Goal: Find specific page/section: Find specific page/section

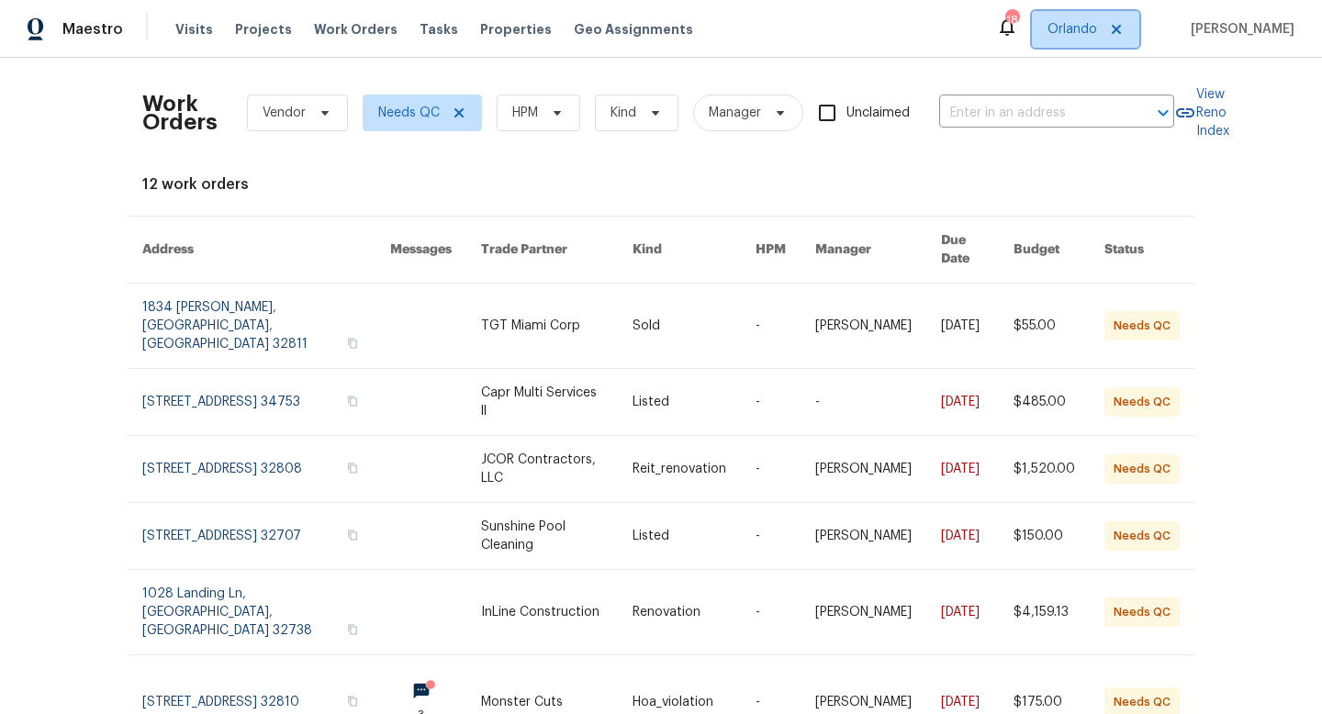
click at [1088, 26] on span "Orlando" at bounding box center [1073, 29] width 50 height 18
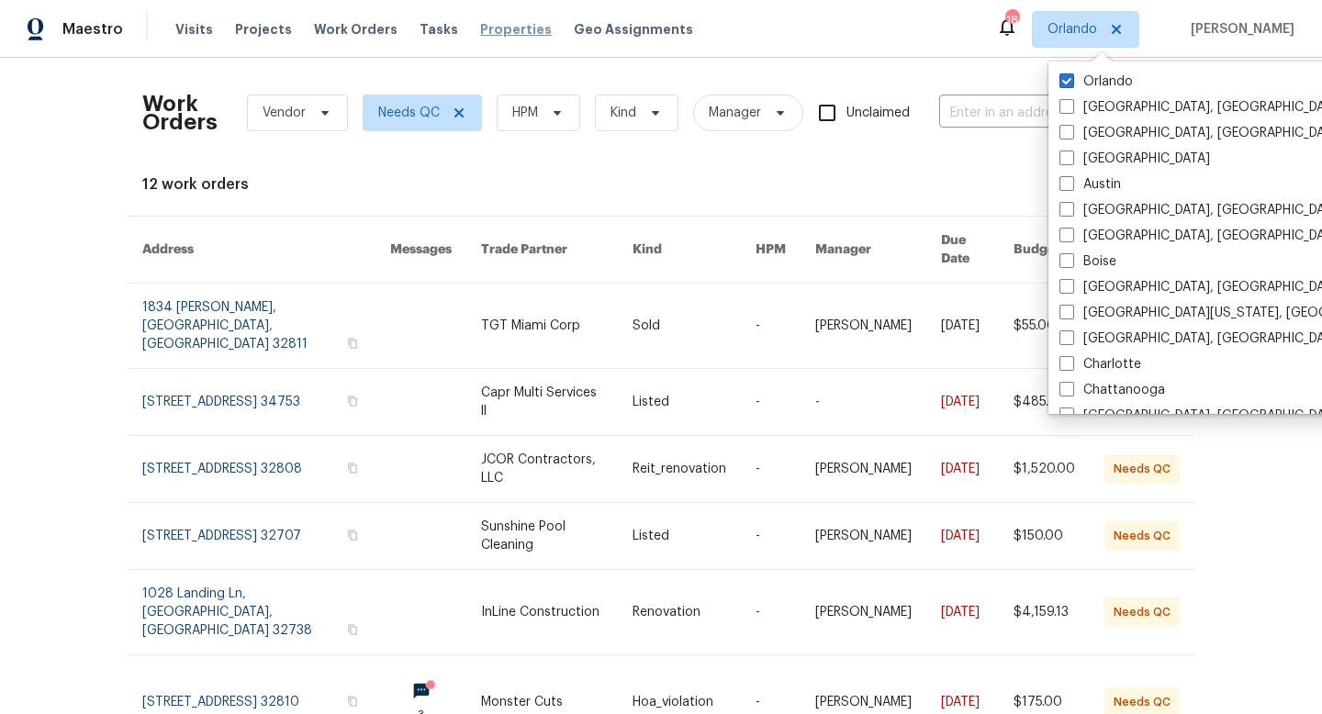
click at [481, 28] on span "Properties" at bounding box center [516, 29] width 72 height 18
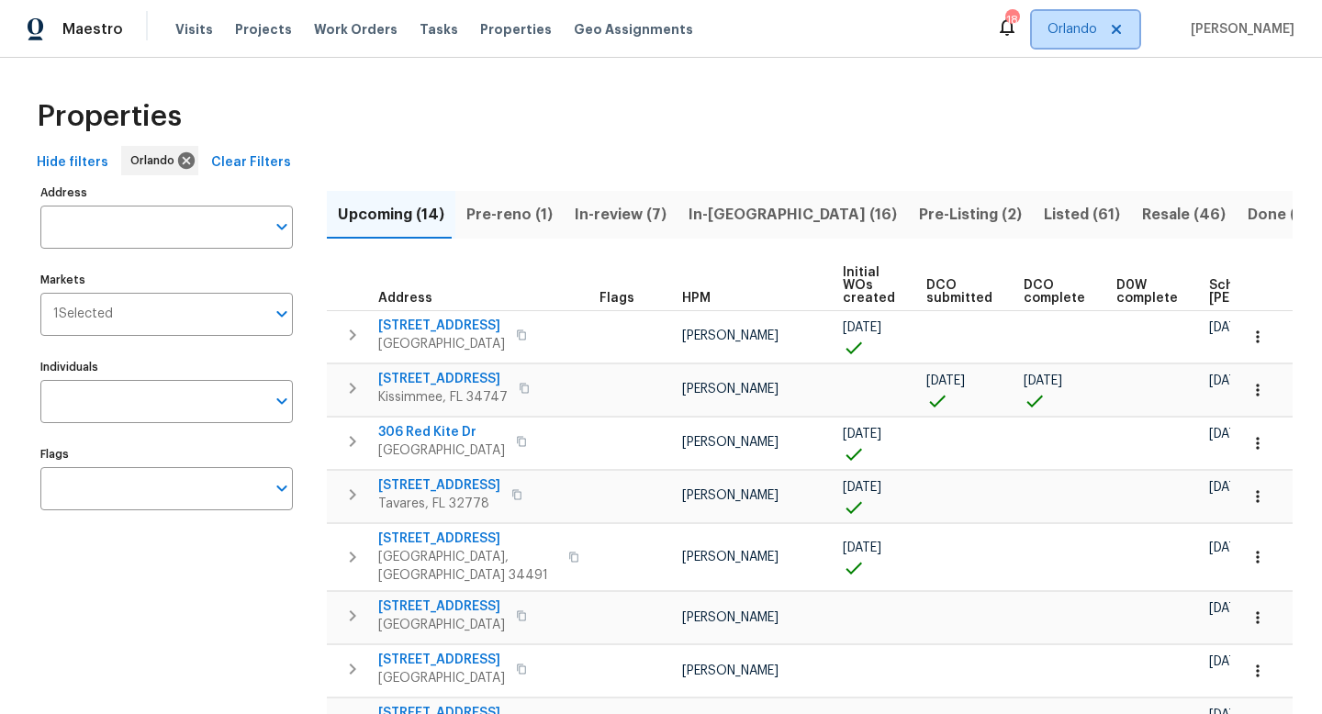
click at [1097, 28] on span "Orlando" at bounding box center [1073, 29] width 50 height 18
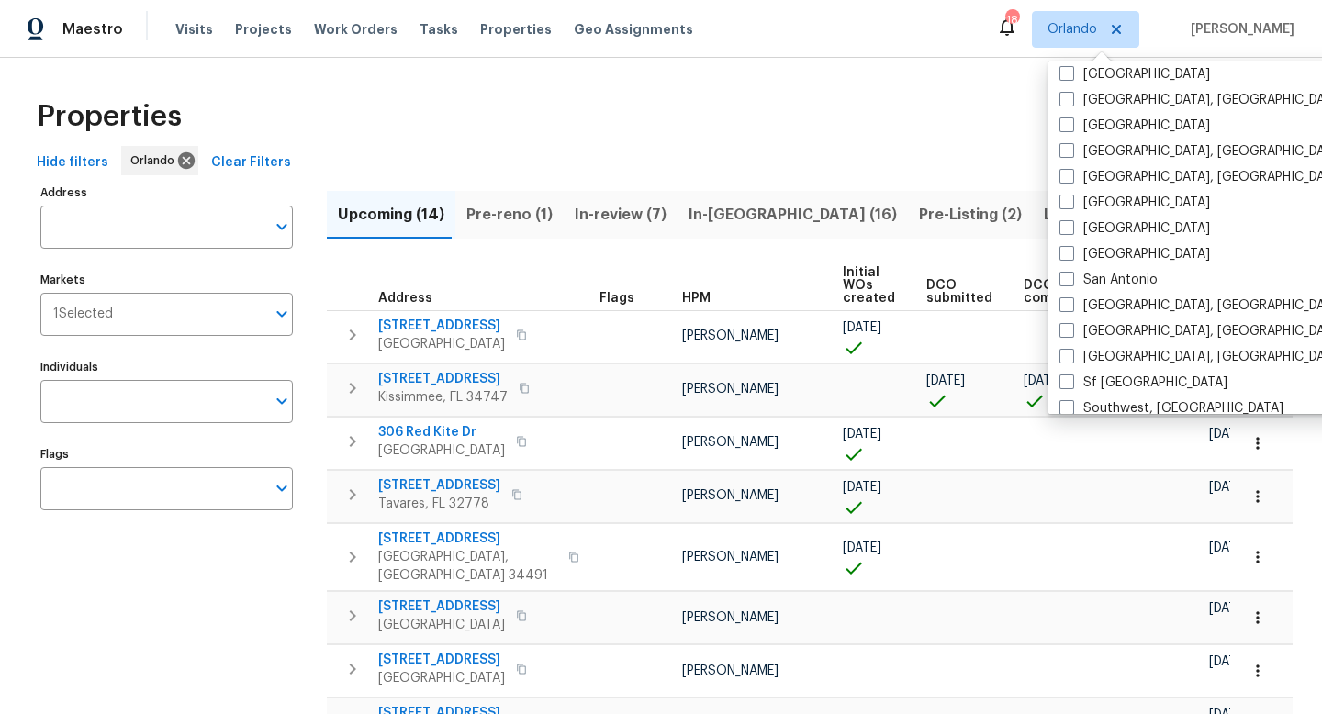
scroll to position [1230, 0]
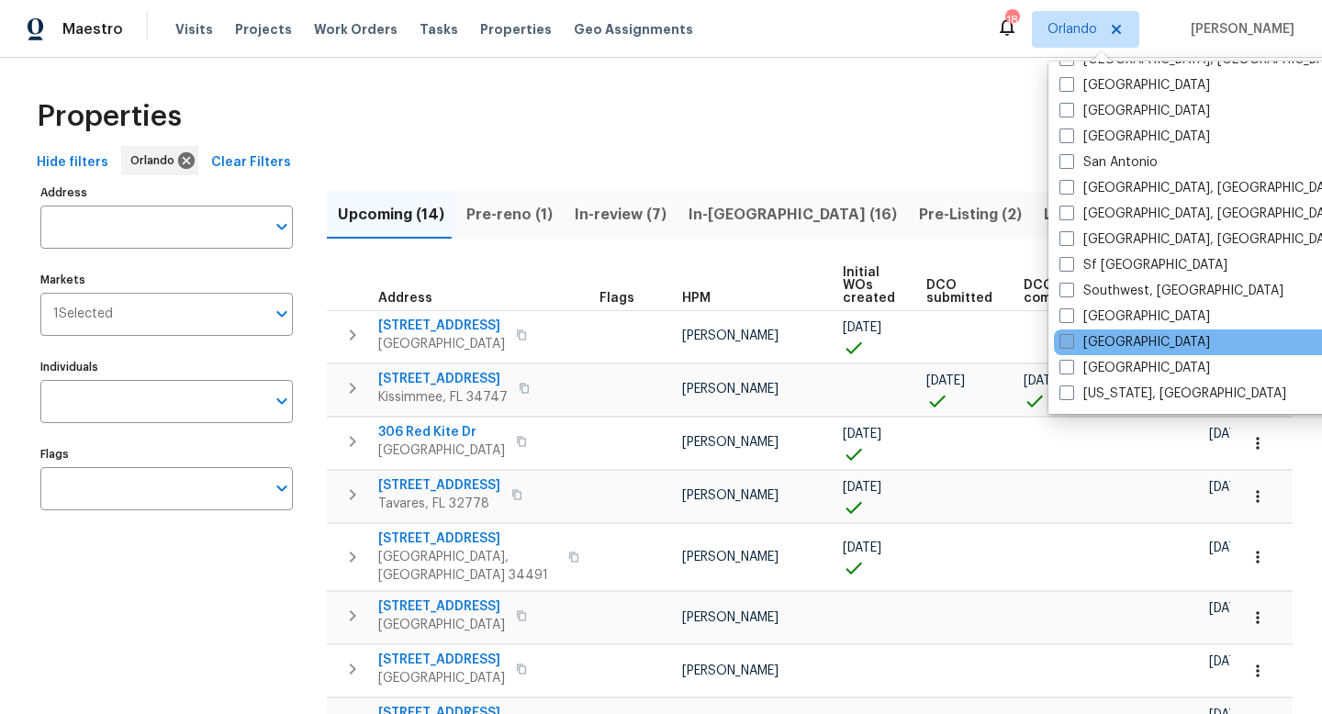
click at [1074, 336] on label "[GEOGRAPHIC_DATA]" at bounding box center [1134, 342] width 151 height 18
click at [1071, 336] on input "[GEOGRAPHIC_DATA]" at bounding box center [1065, 339] width 12 height 12
checkbox input "true"
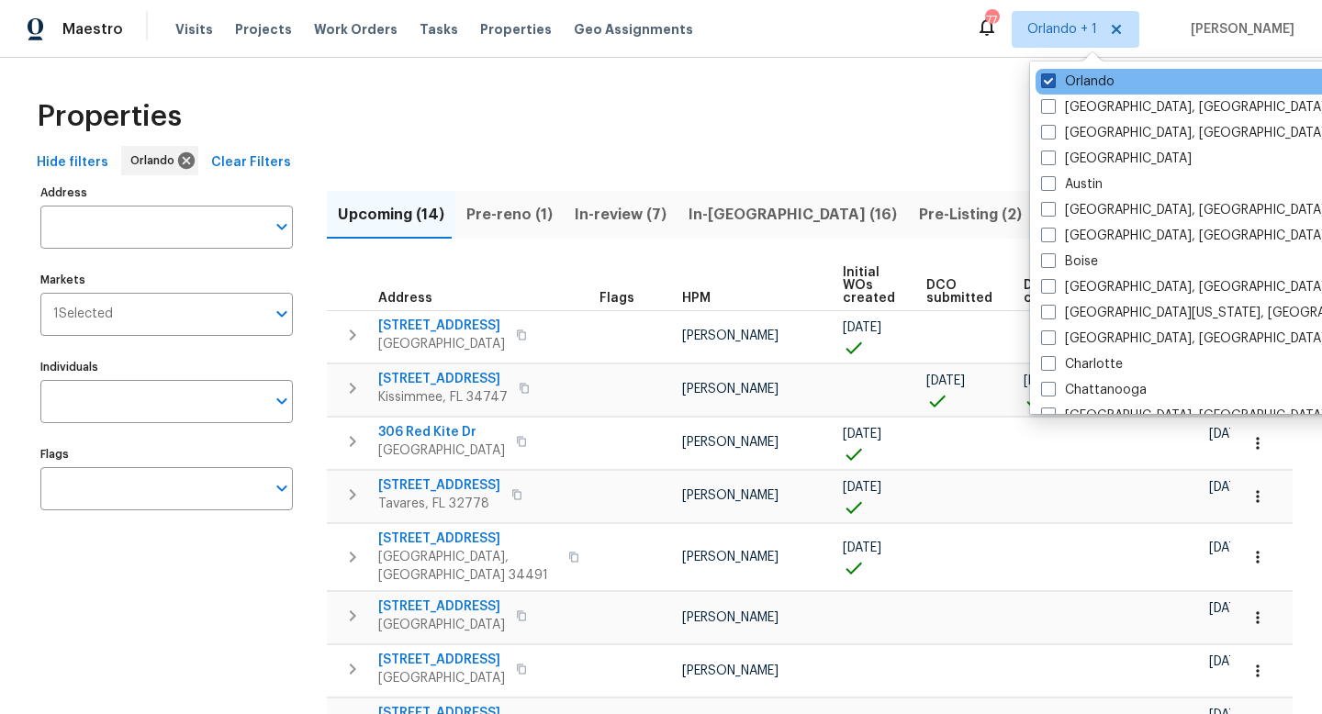
click at [1048, 81] on span at bounding box center [1048, 80] width 15 height 15
click at [1048, 81] on input "Orlando" at bounding box center [1047, 79] width 12 height 12
checkbox input "false"
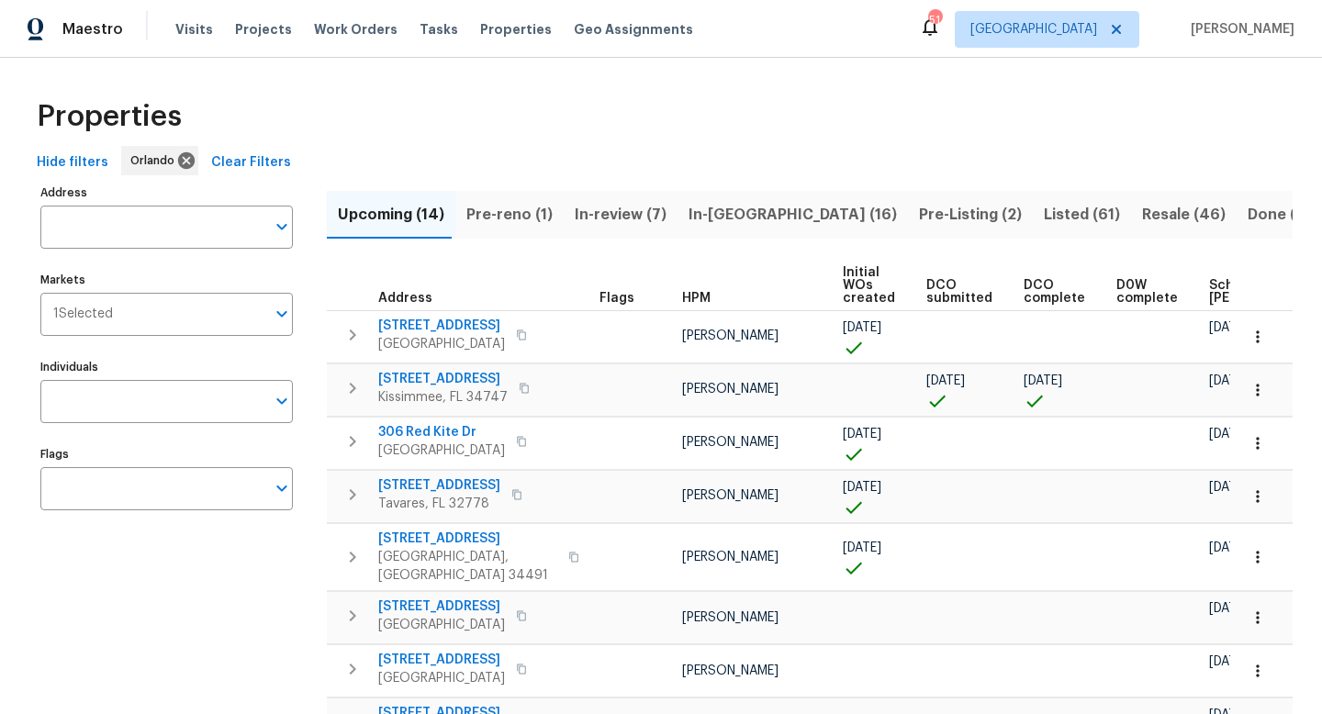
click at [848, 80] on div "Properties Hide filters Orlando Clear Filters Address Address Markets 1 Selecte…" at bounding box center [661, 616] width 1322 height 1116
click at [1248, 219] on span "Done (1870)" at bounding box center [1293, 215] width 90 height 26
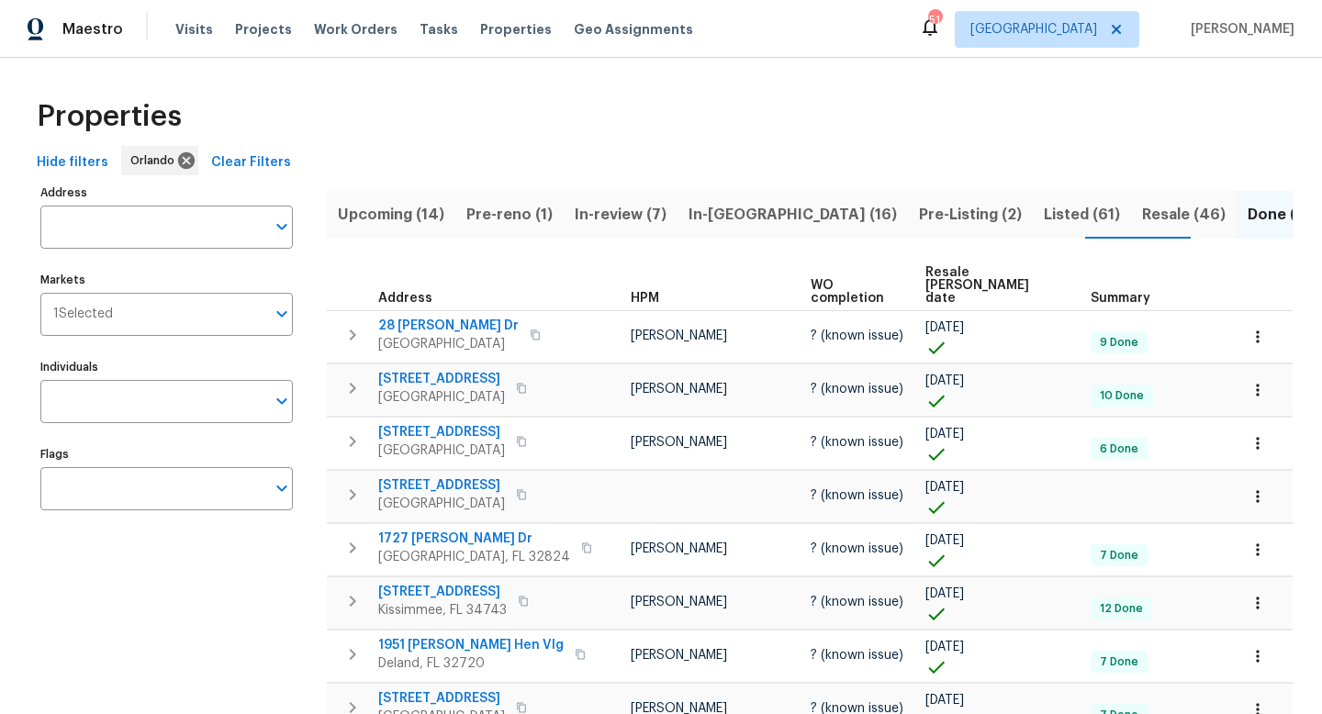
click at [968, 271] on span "Resale COE date" at bounding box center [992, 285] width 134 height 39
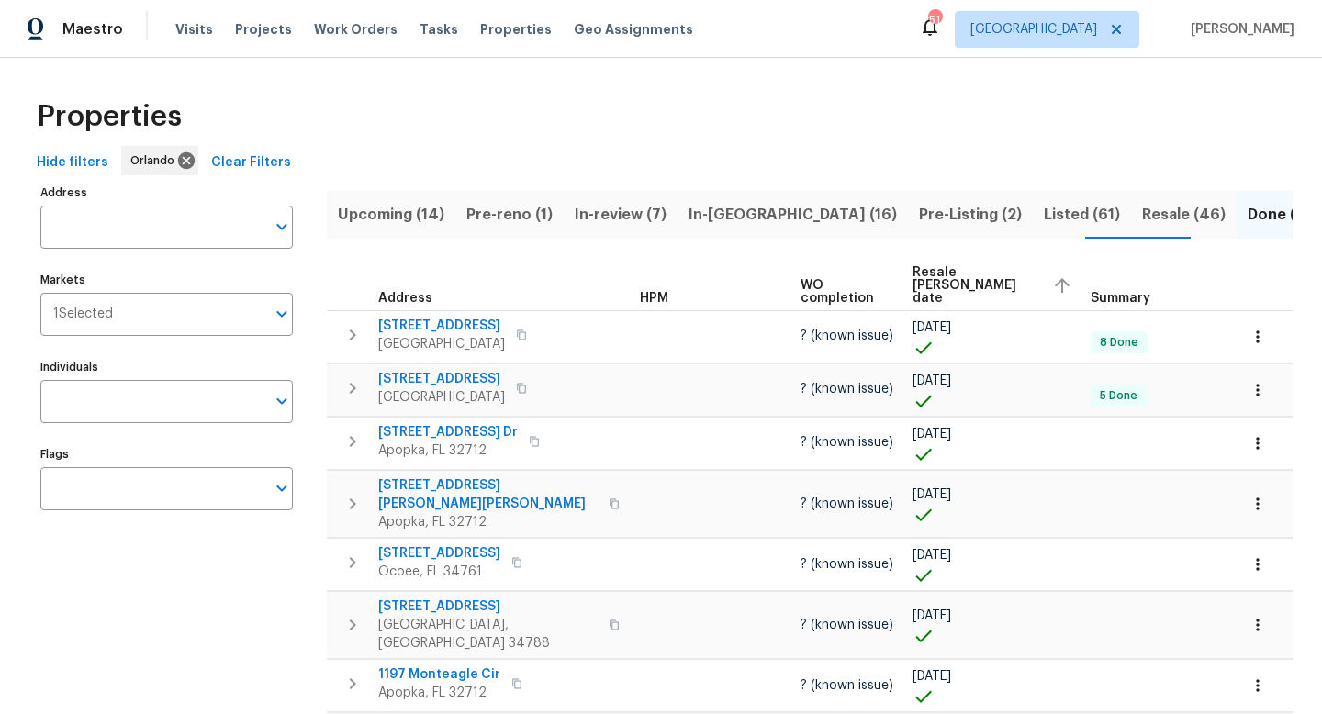
click at [984, 275] on span "Resale COE date" at bounding box center [975, 285] width 125 height 39
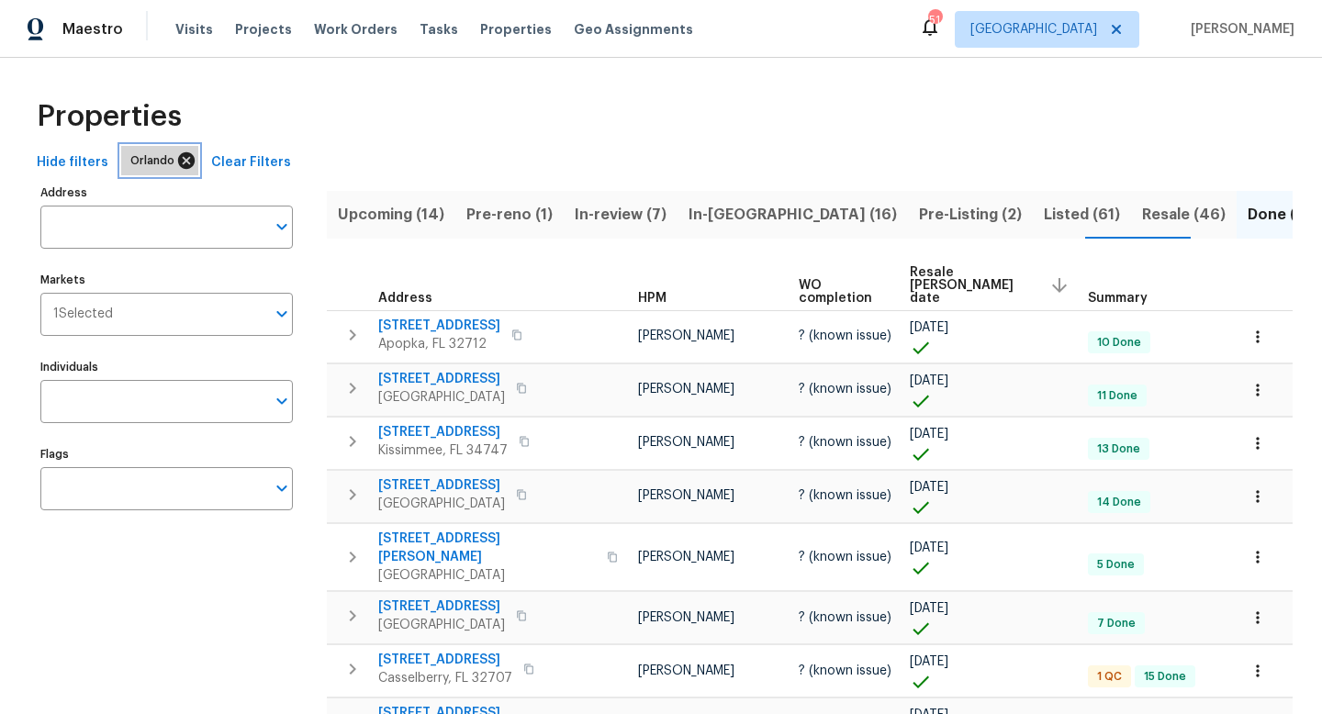
click at [178, 163] on icon at bounding box center [186, 161] width 20 height 20
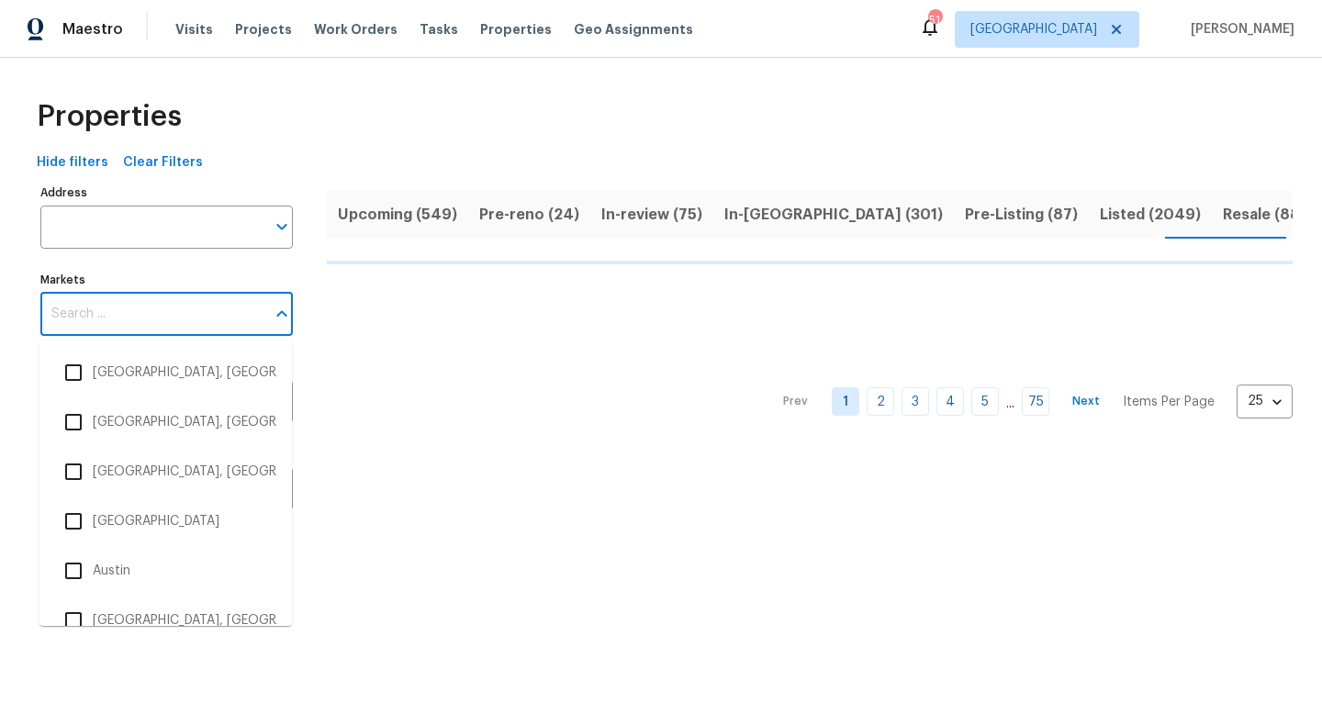
click at [139, 319] on input "Markets" at bounding box center [152, 314] width 225 height 43
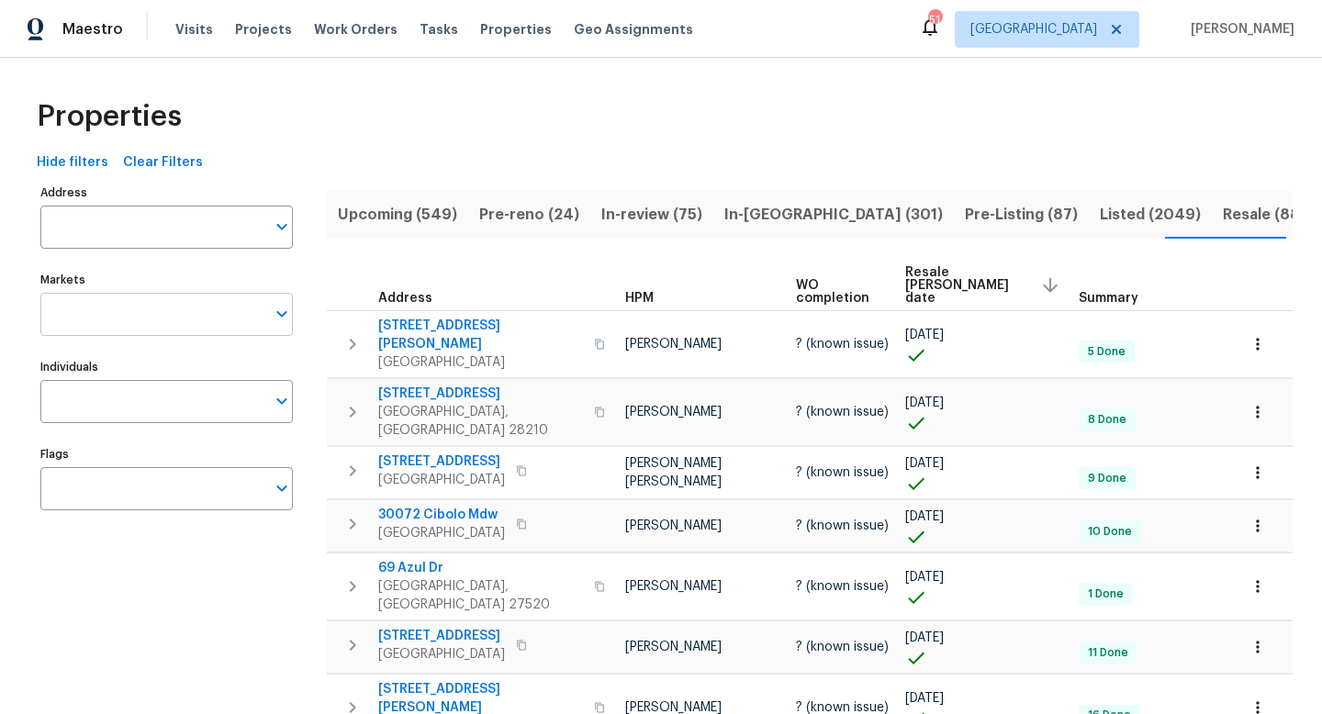
click at [131, 315] on input "Markets" at bounding box center [152, 314] width 225 height 43
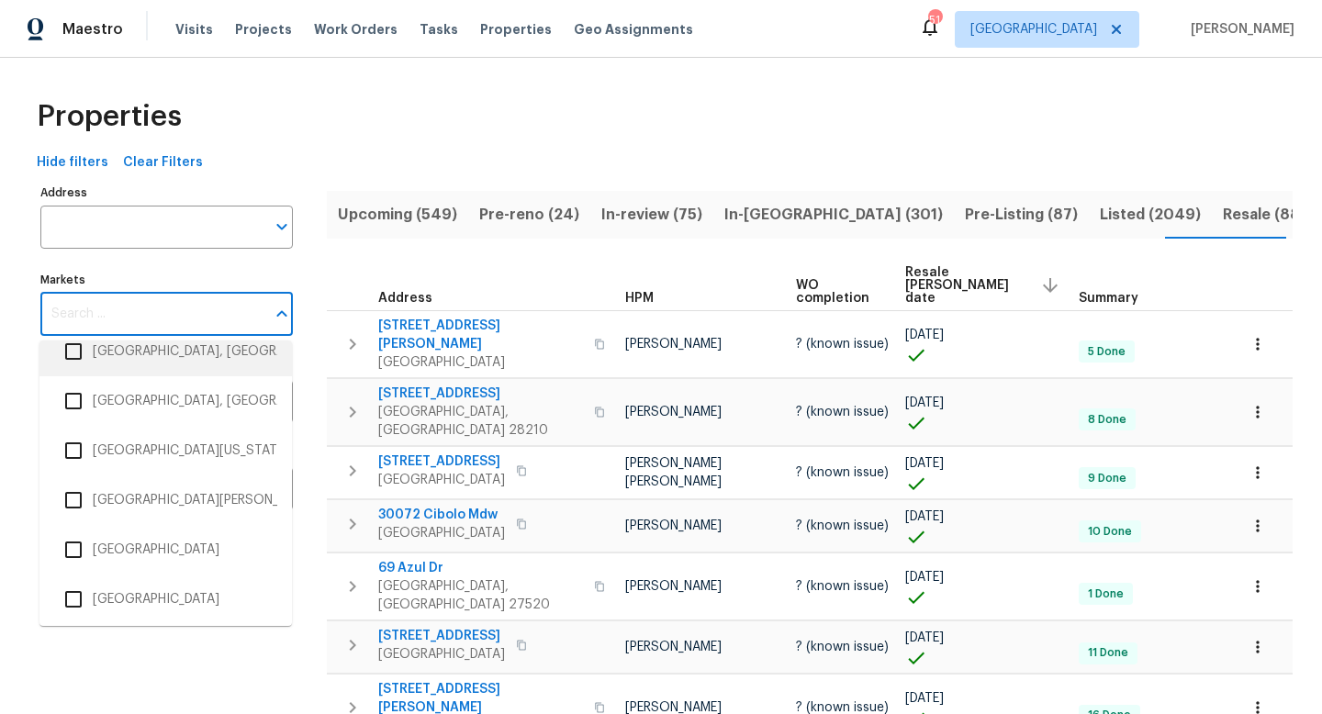
scroll to position [3597, 0]
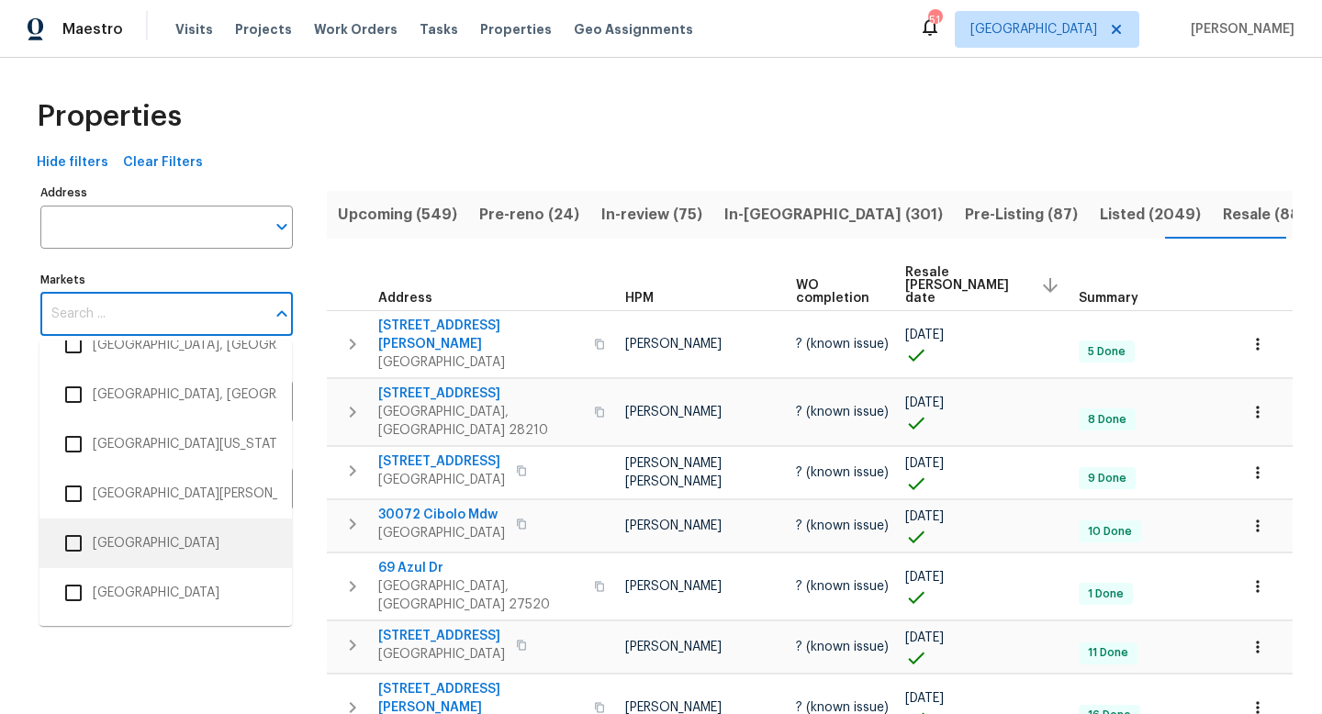
click at [72, 541] on input "checkbox" at bounding box center [73, 543] width 39 height 39
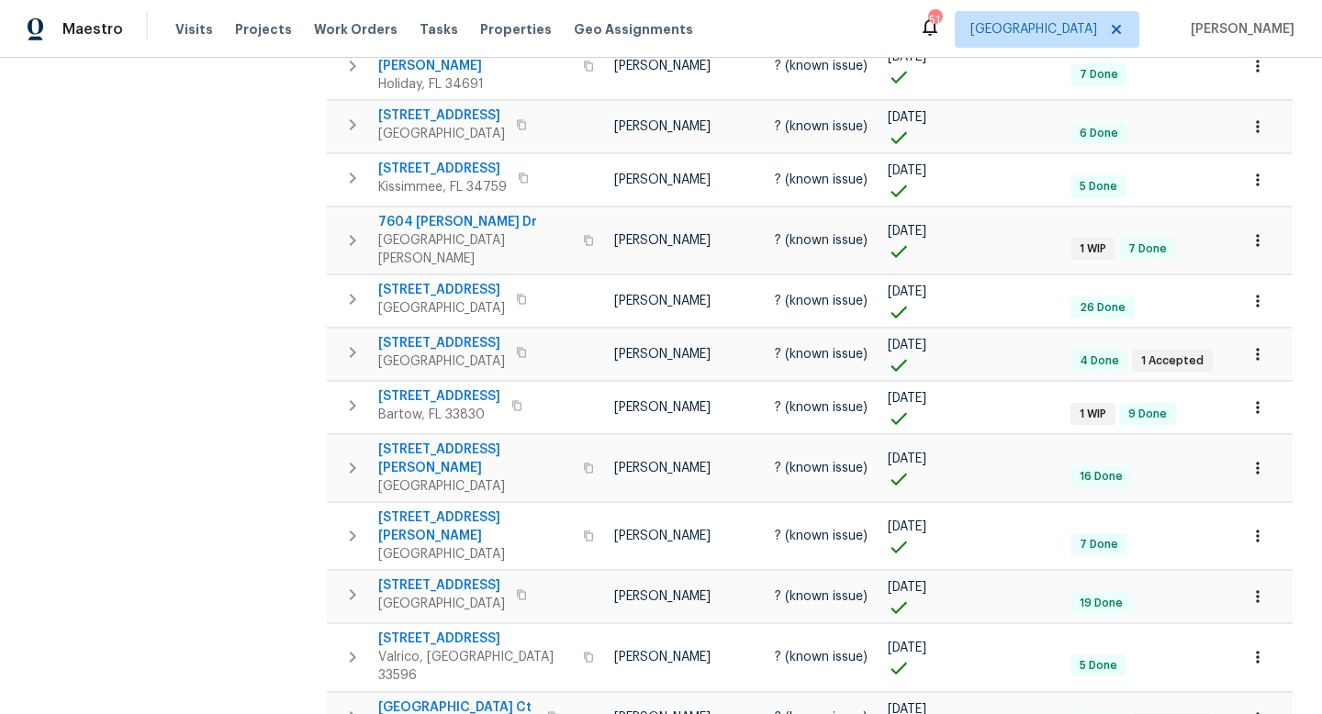
scroll to position [1050, 0]
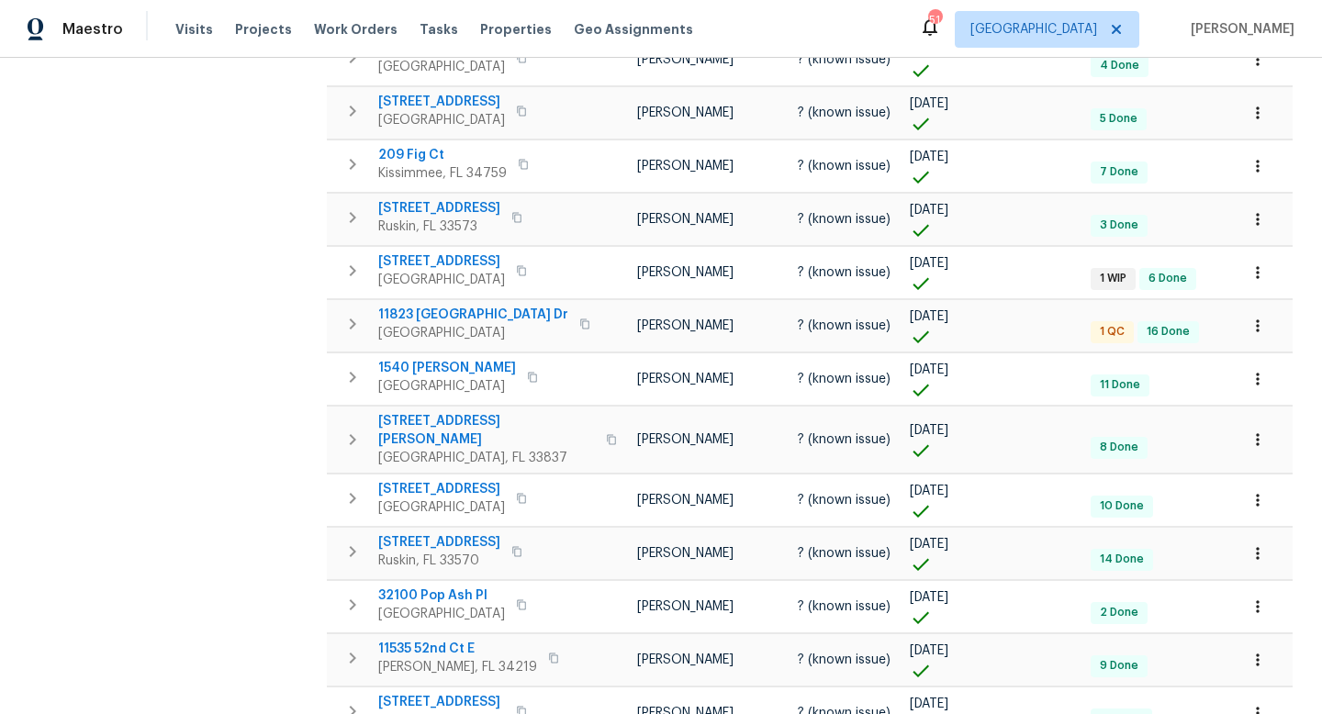
scroll to position [990, 0]
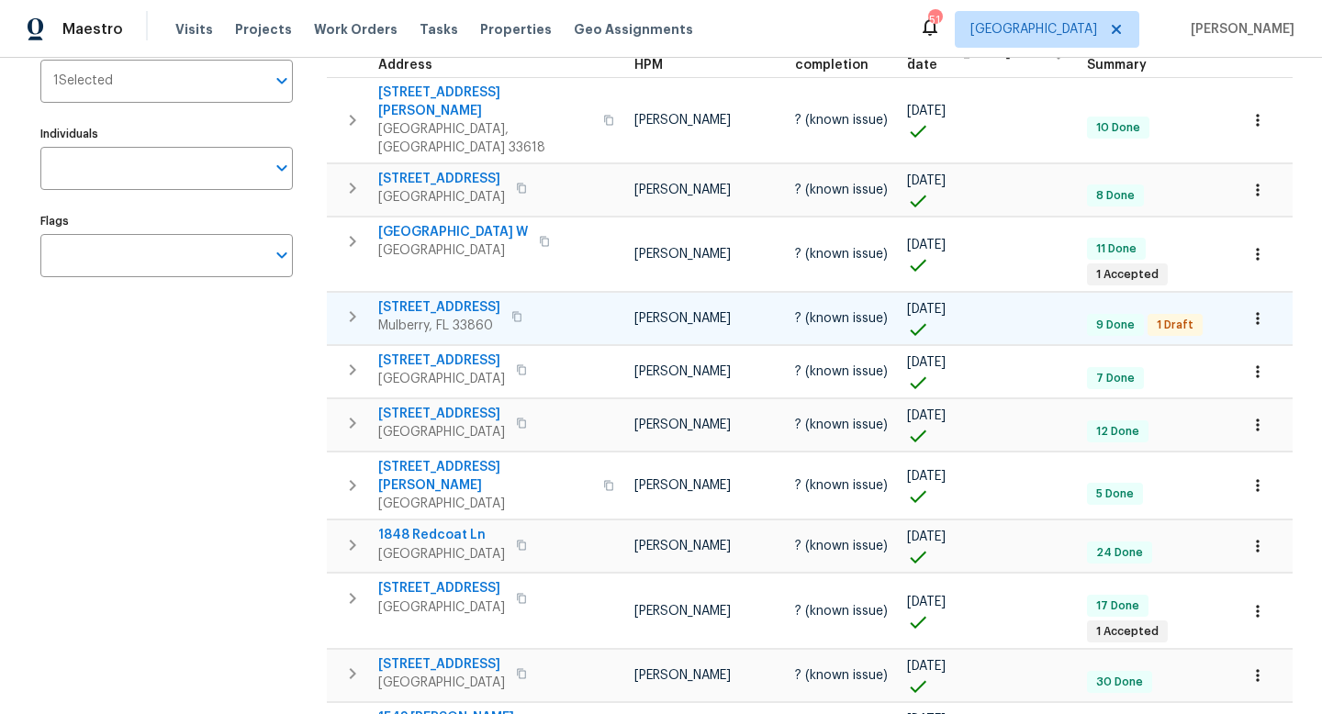
scroll to position [238, 0]
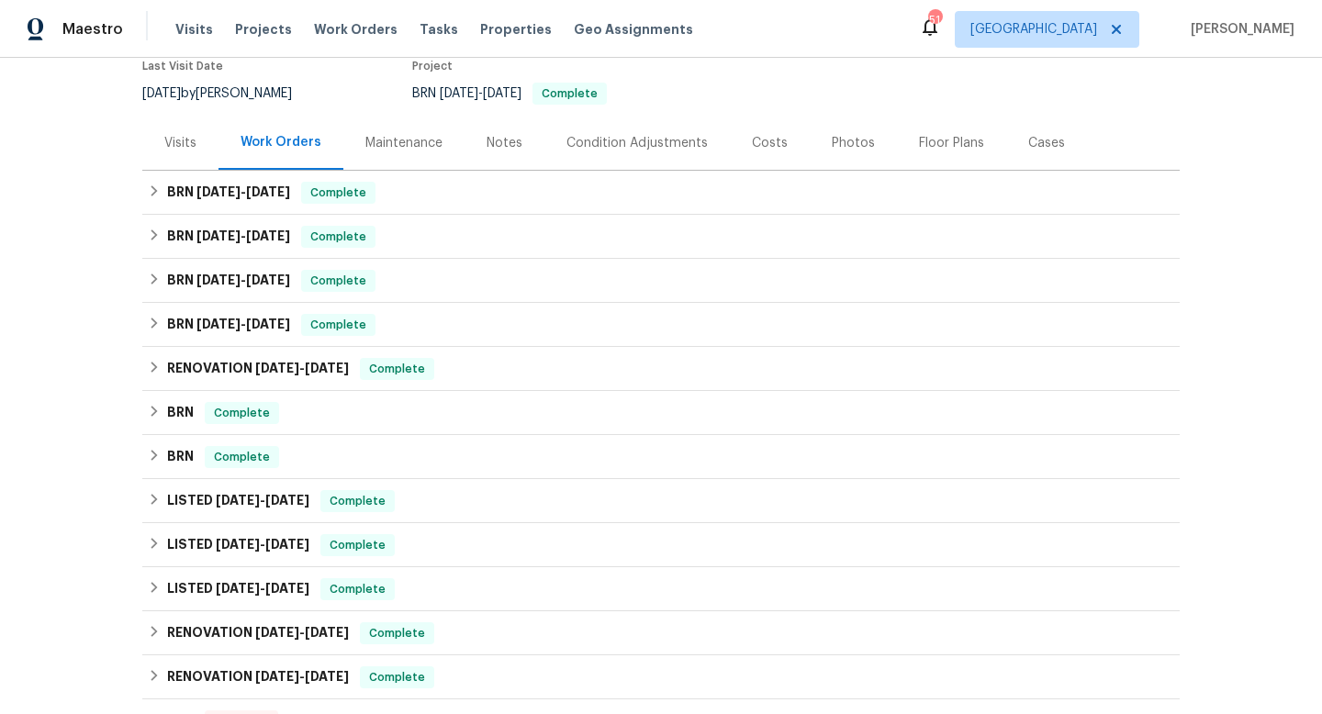
scroll to position [193, 0]
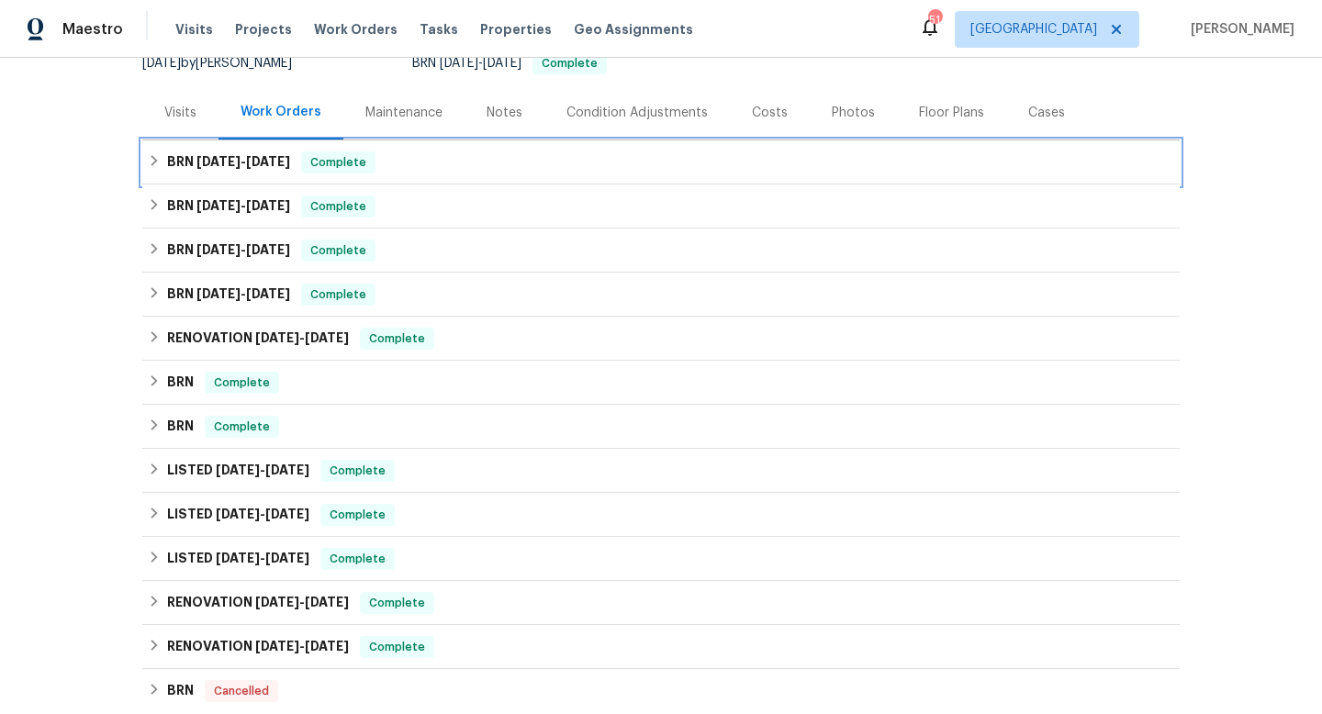
click at [237, 161] on span "8/26/25" at bounding box center [218, 161] width 44 height 13
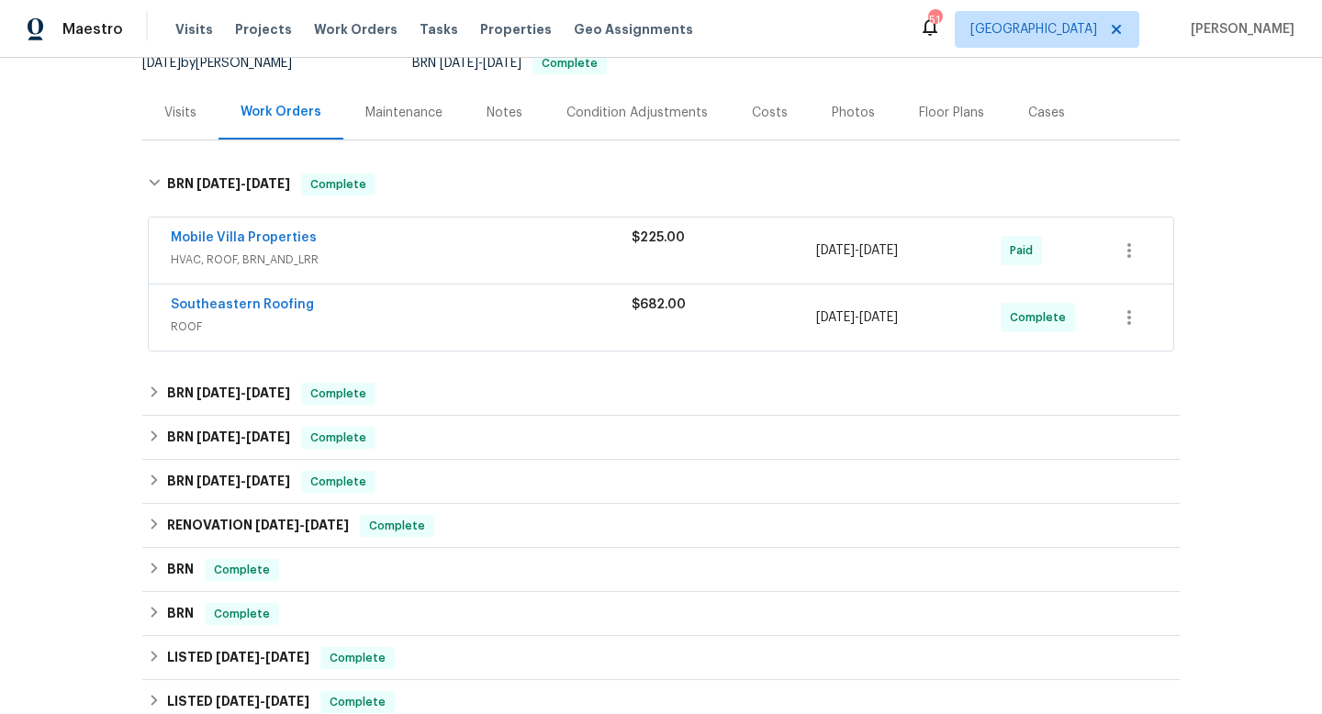
click at [497, 258] on span "HVAC, ROOF, BRN_AND_LRR" at bounding box center [401, 260] width 461 height 18
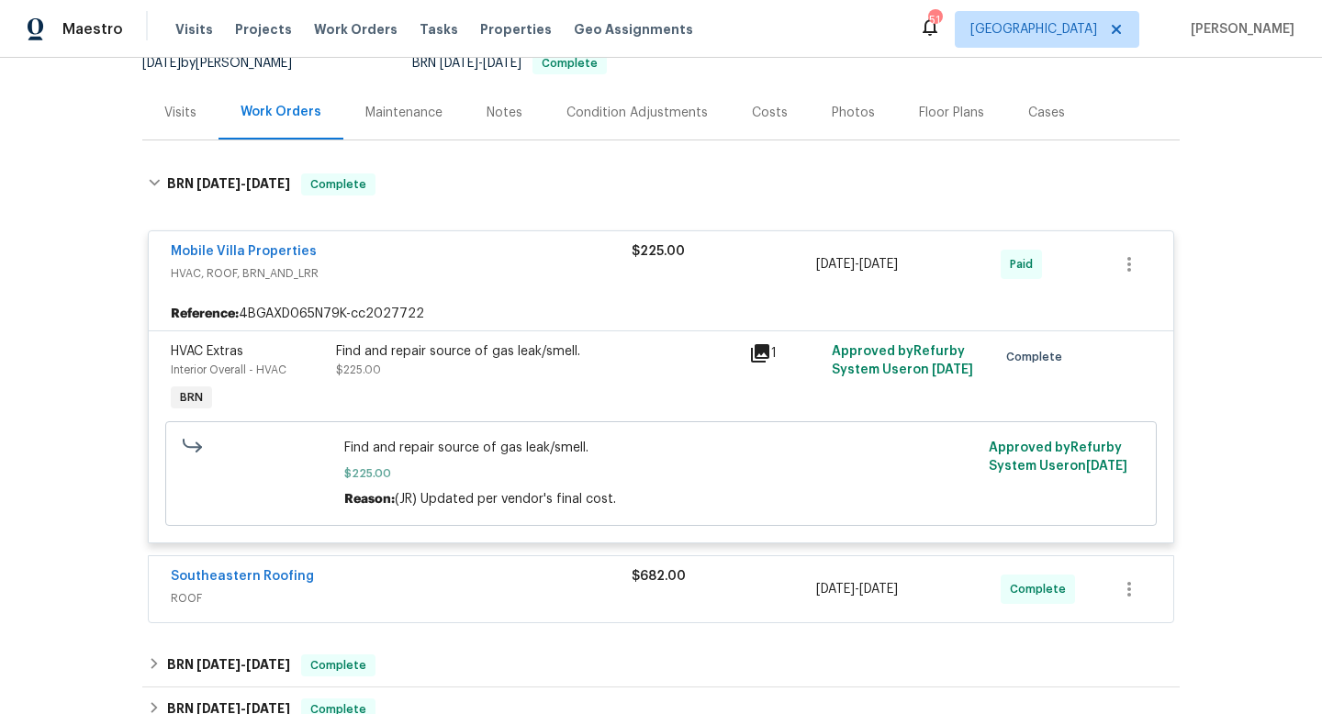
click at [497, 264] on span "HVAC, ROOF, BRN_AND_LRR" at bounding box center [401, 273] width 461 height 18
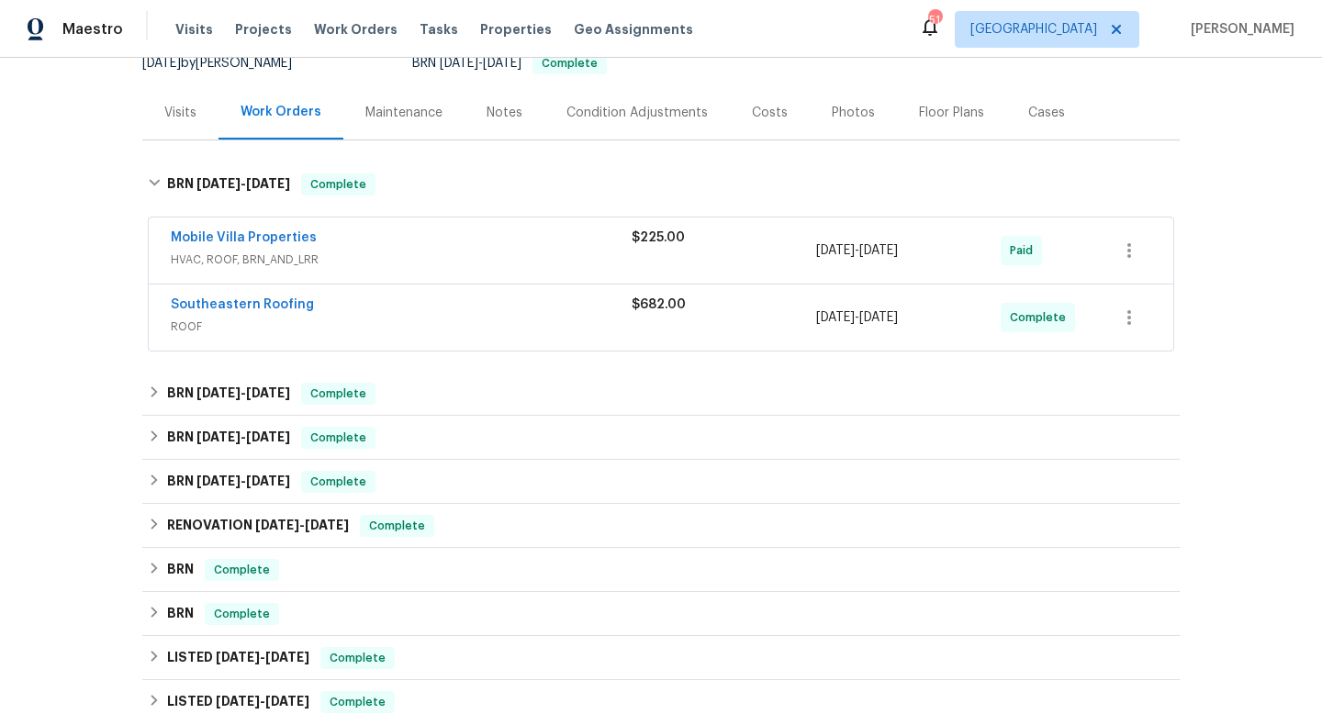
scroll to position [196, 0]
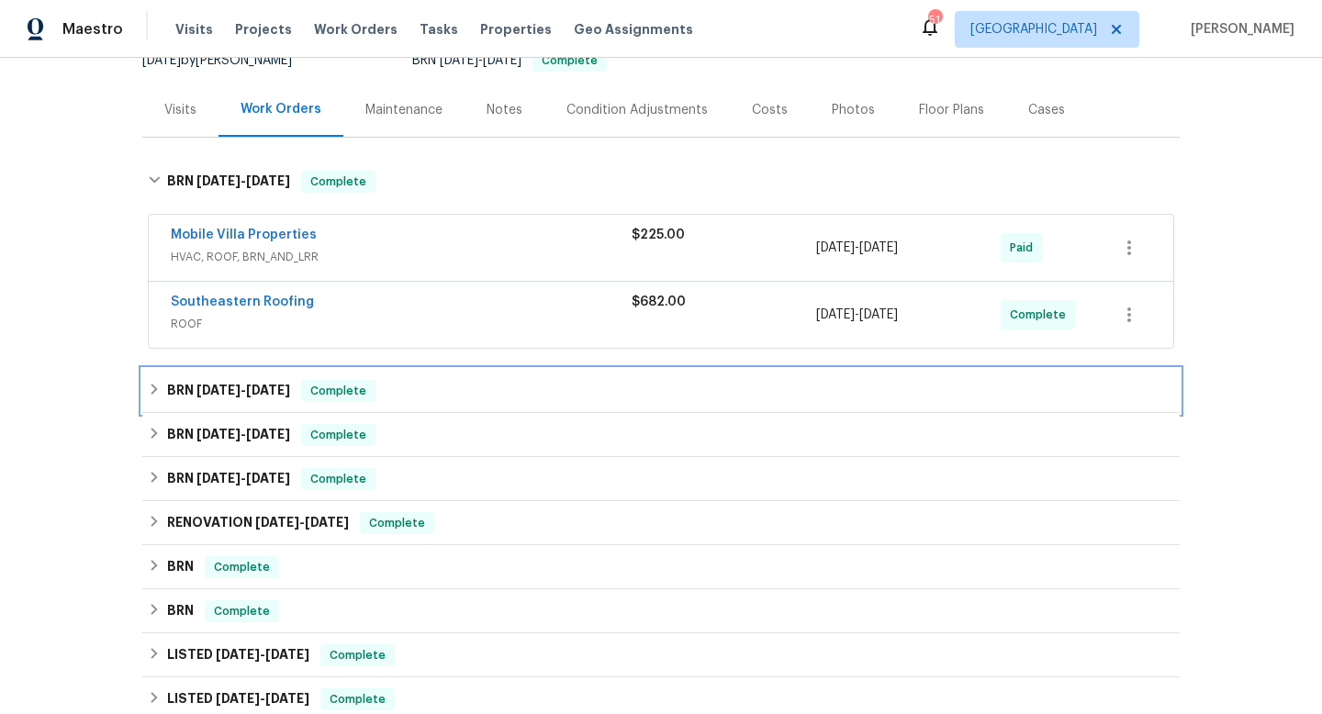
click at [423, 384] on div "BRN 7/29/25 - 8/1/25 Complete" at bounding box center [661, 391] width 1026 height 22
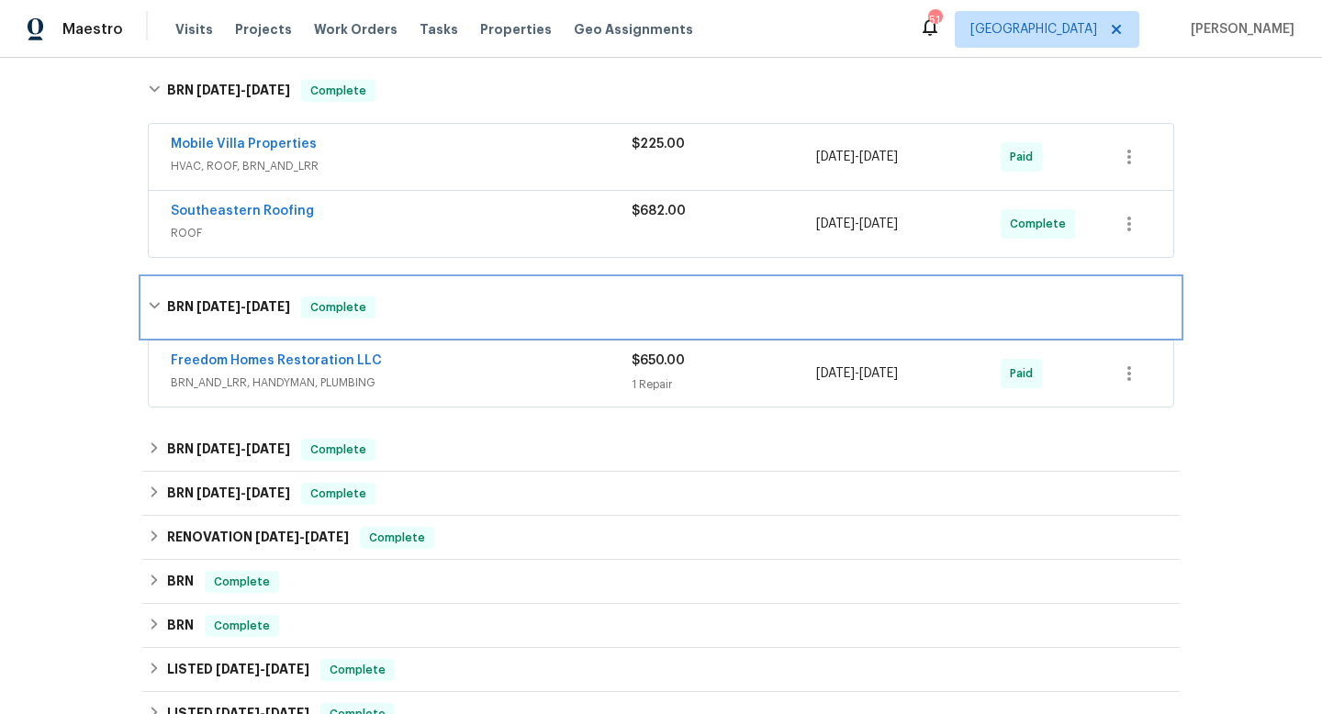
scroll to position [0, 0]
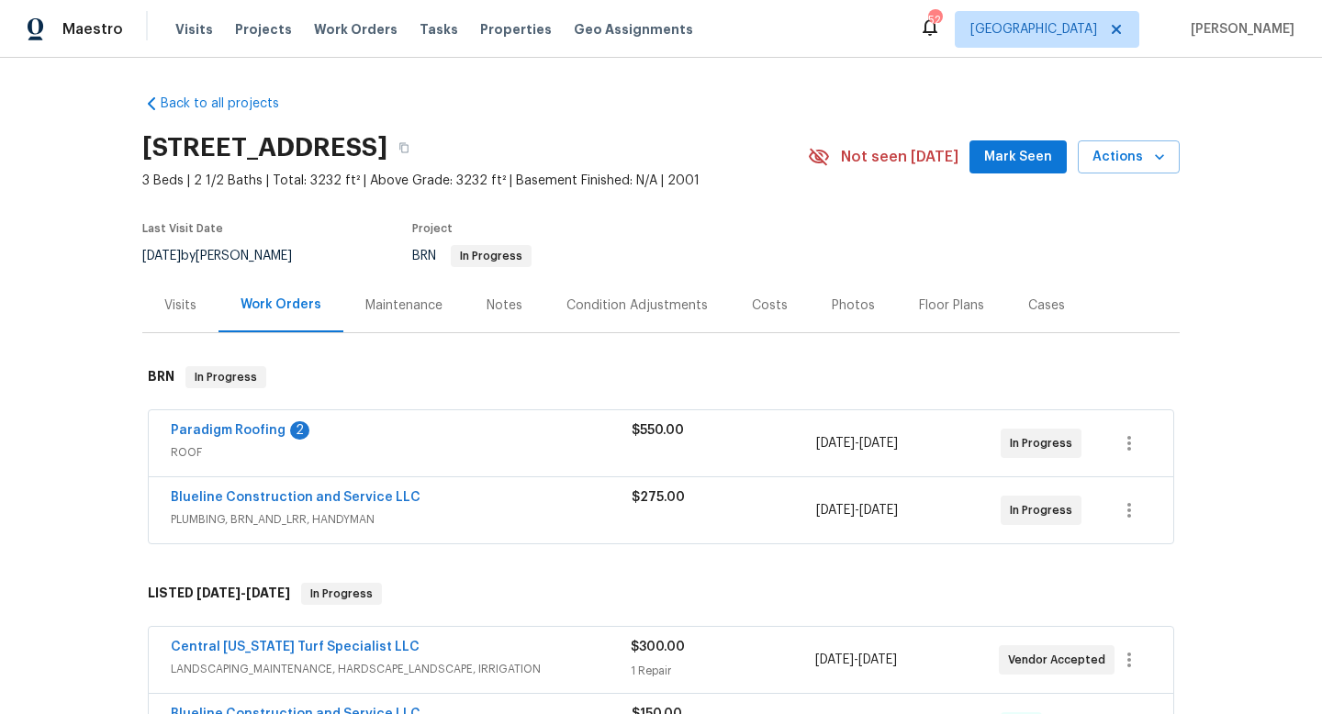
click at [567, 494] on div "Blueline Construction and Service LLC" at bounding box center [401, 499] width 461 height 22
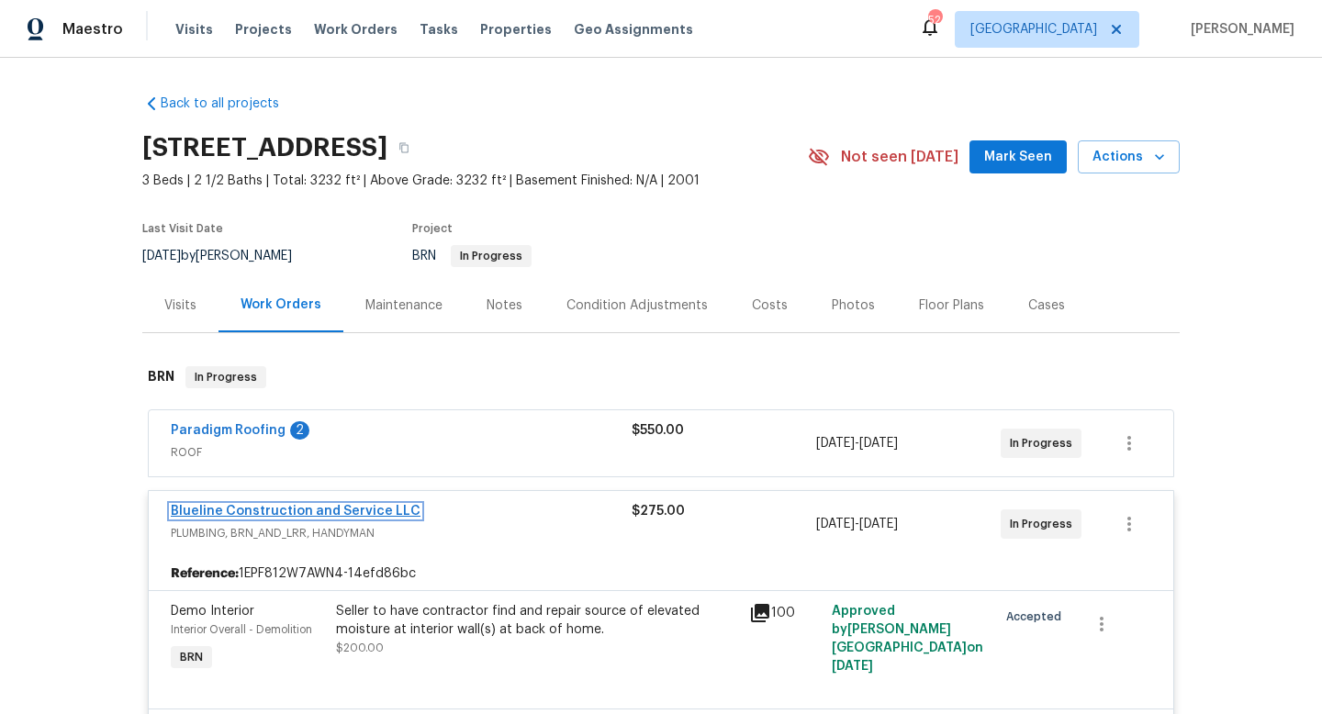
click at [310, 510] on link "Blueline Construction and Service LLC" at bounding box center [296, 511] width 250 height 13
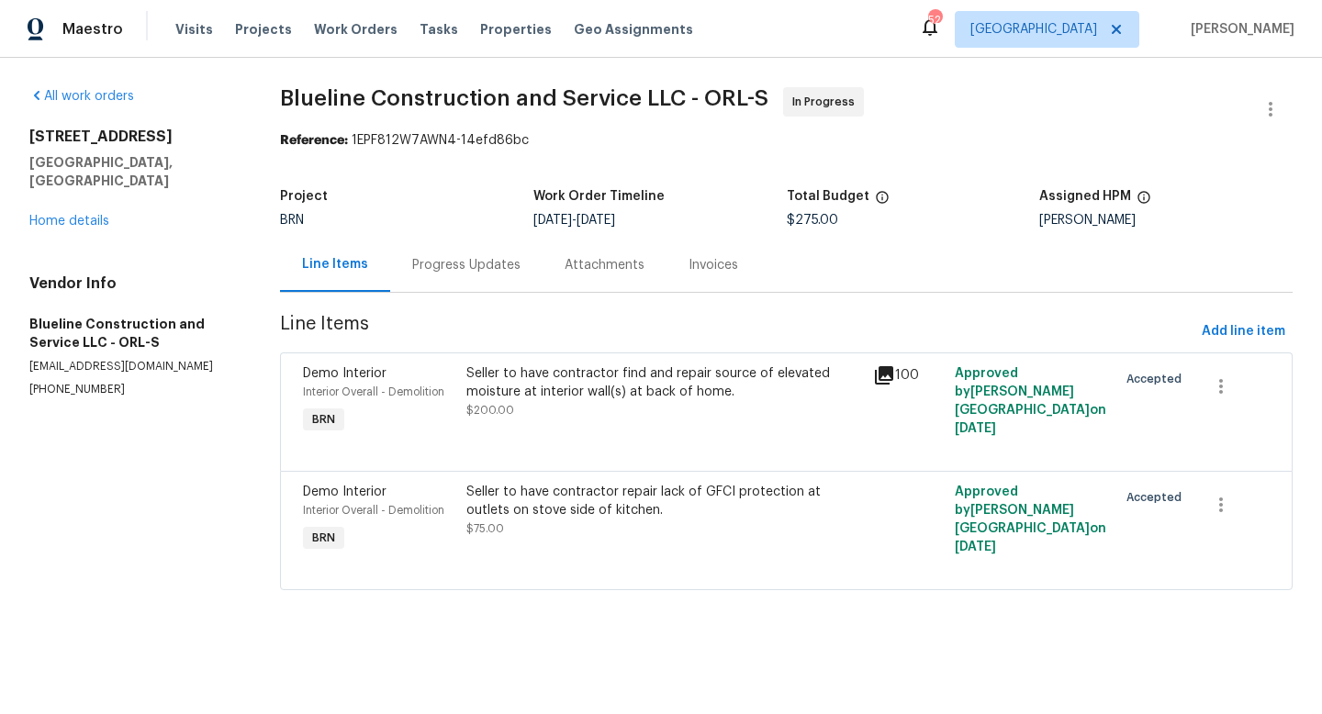
click at [473, 267] on div "Progress Updates" at bounding box center [466, 265] width 108 height 18
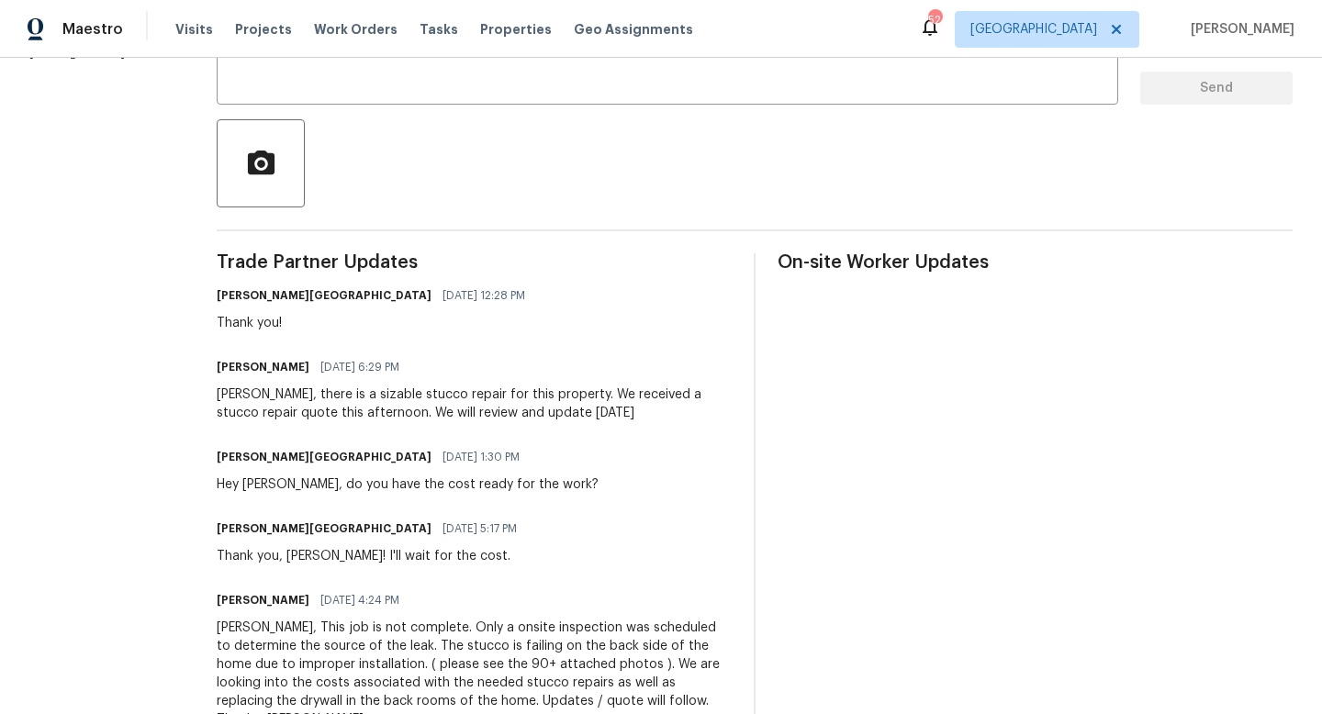
scroll to position [489, 0]
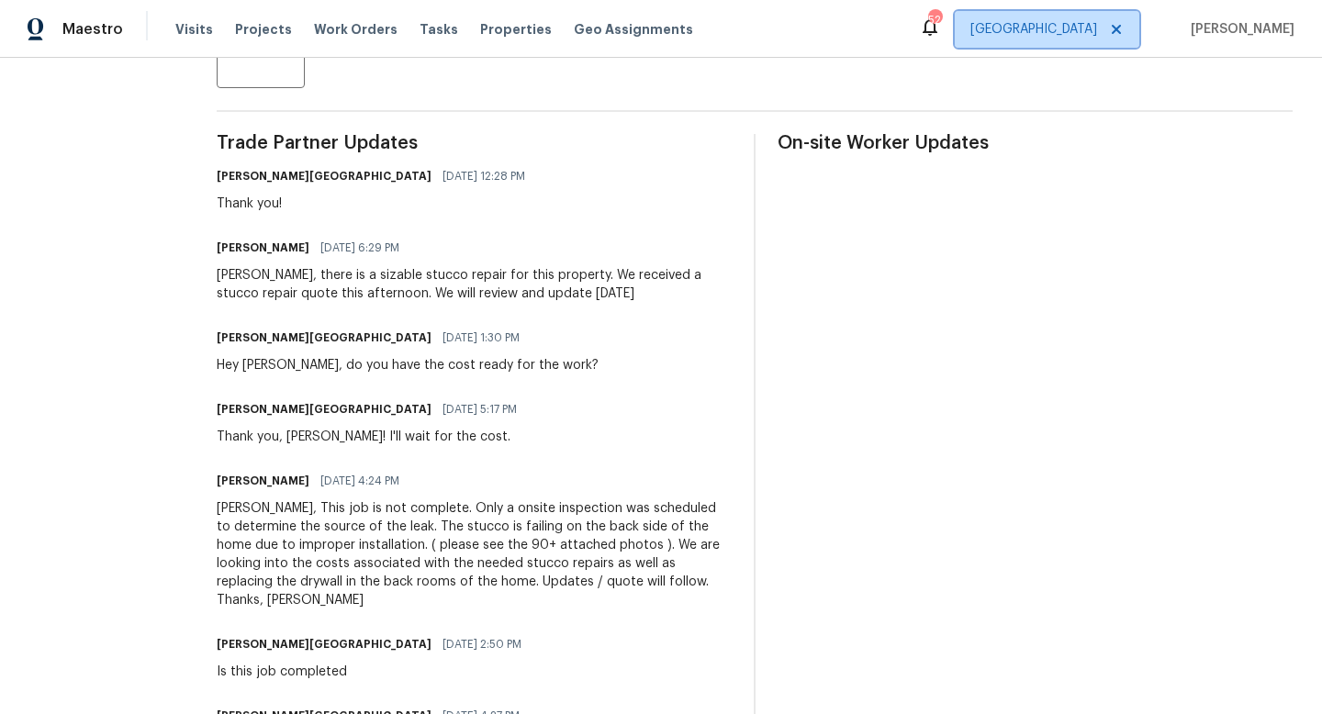
click at [1124, 29] on icon at bounding box center [1116, 29] width 15 height 15
